Goal: Task Accomplishment & Management: Manage account settings

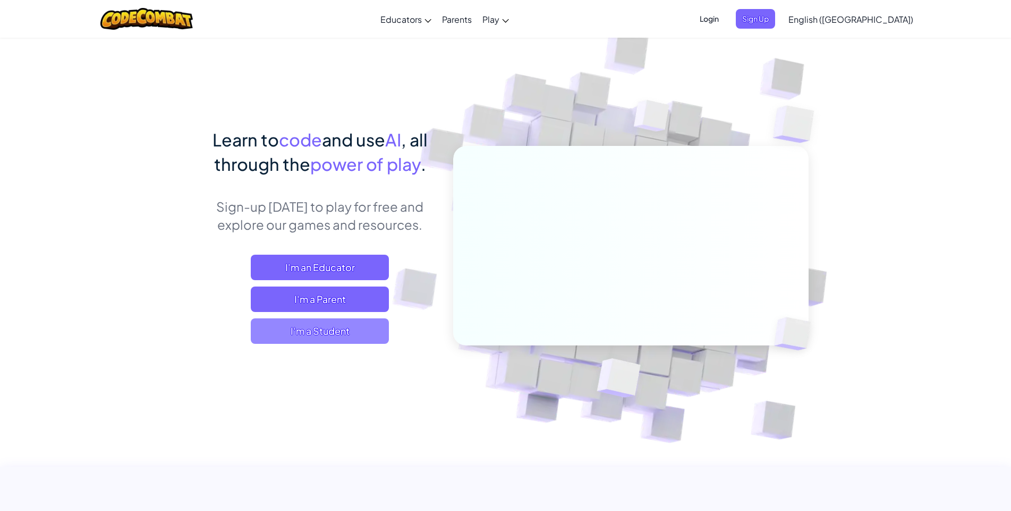
click at [340, 333] on span "I'm a Student" at bounding box center [320, 331] width 138 height 25
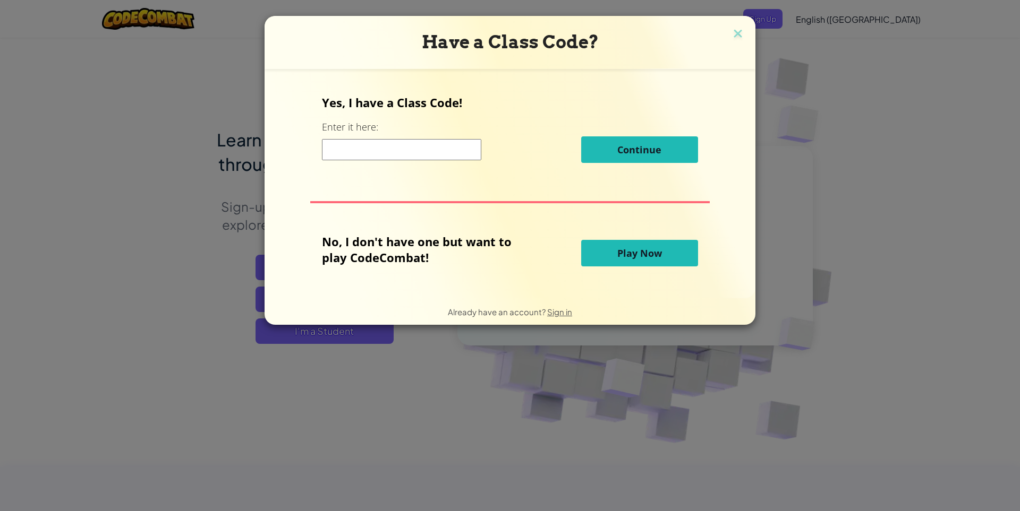
click at [351, 150] on input at bounding box center [401, 149] width 159 height 21
click at [731, 35] on img at bounding box center [738, 35] width 14 height 16
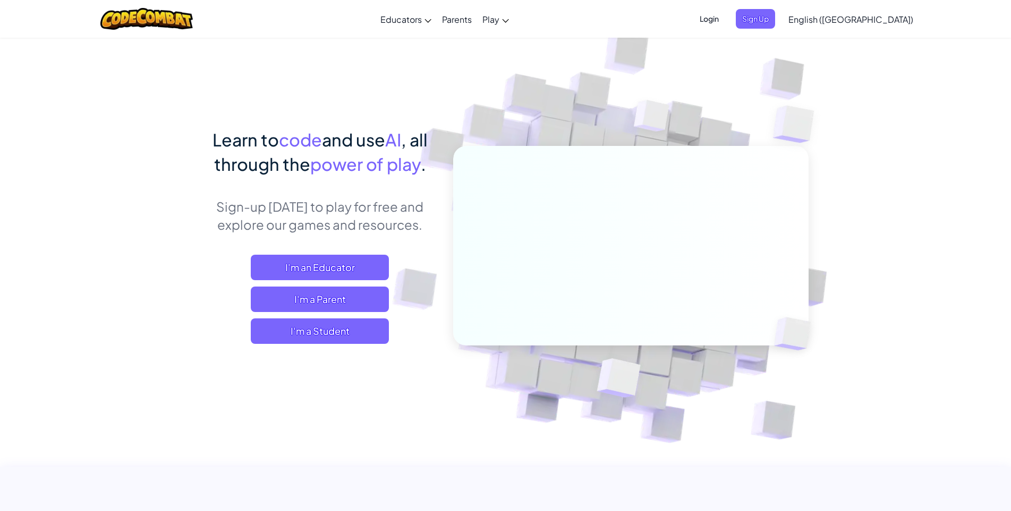
click at [725, 19] on span "Login" at bounding box center [709, 19] width 32 height 20
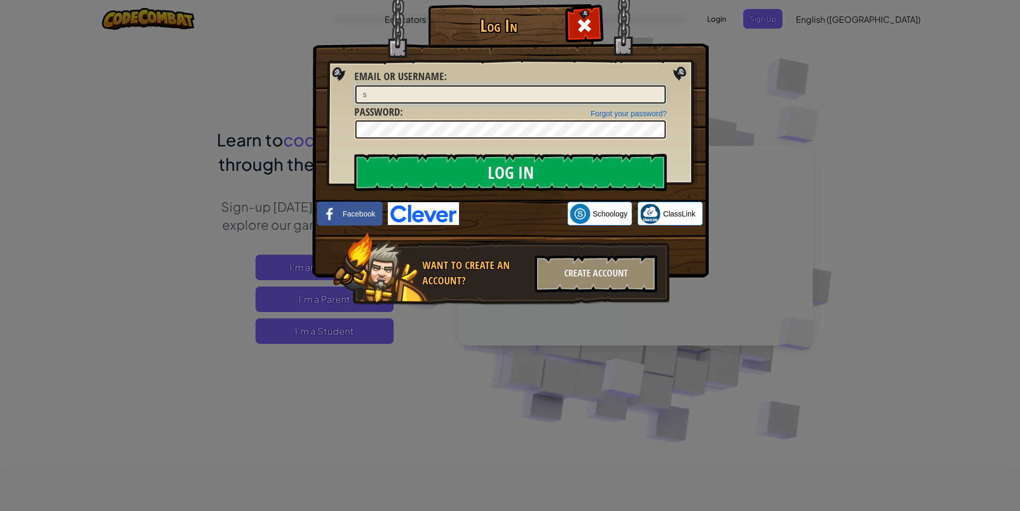
click at [415, 99] on input "s" at bounding box center [510, 95] width 310 height 18
click at [468, 161] on input "Log In" at bounding box center [510, 172] width 312 height 37
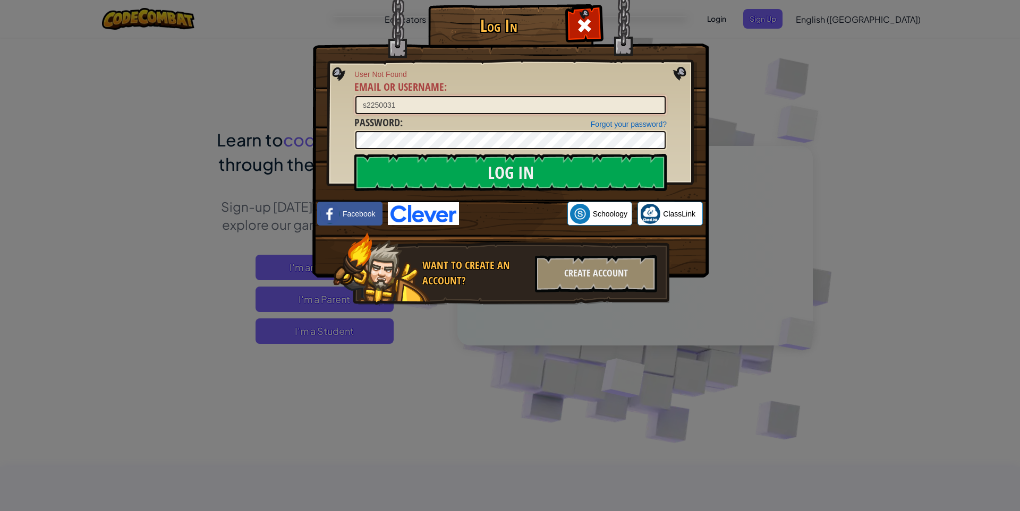
click at [400, 103] on input "s2250031" at bounding box center [510, 105] width 310 height 18
type input "s"
click at [574, 30] on div at bounding box center [583, 23] width 33 height 33
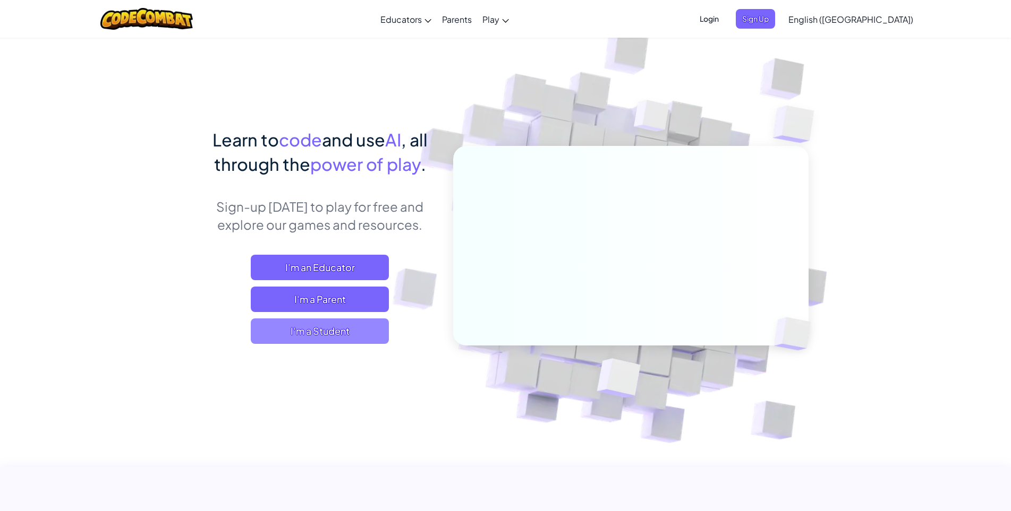
click at [366, 326] on span "I'm a Student" at bounding box center [320, 331] width 138 height 25
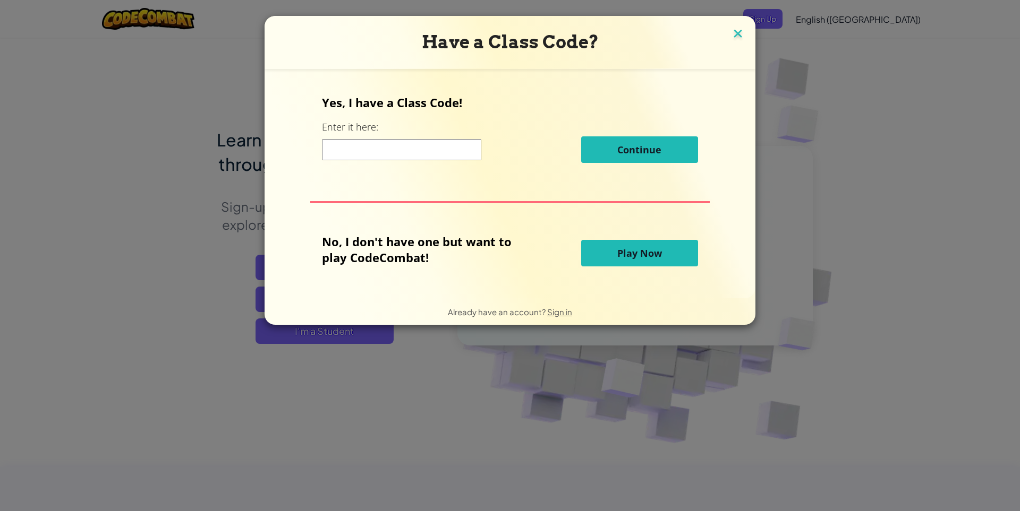
click at [731, 35] on img at bounding box center [738, 35] width 14 height 16
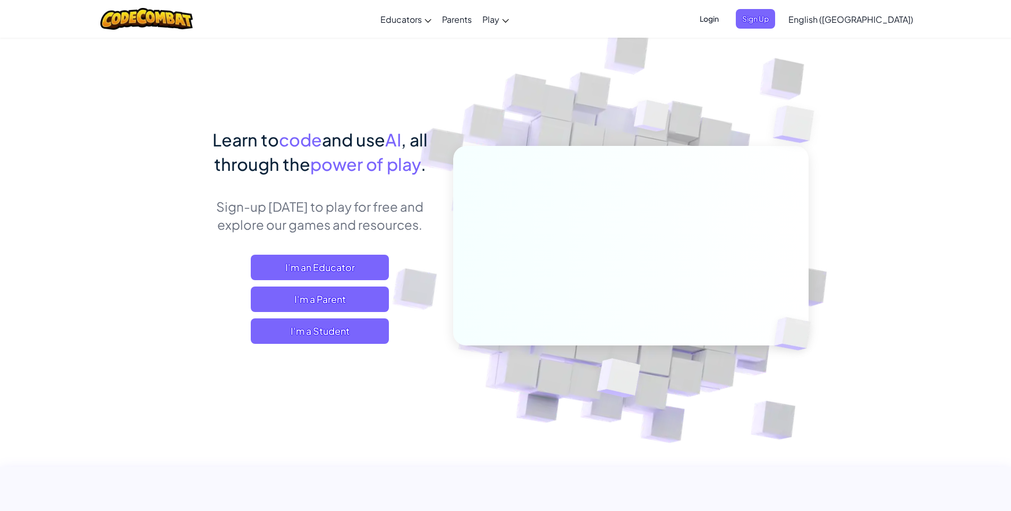
click at [725, 20] on span "Login" at bounding box center [709, 19] width 32 height 20
